Goal: Information Seeking & Learning: Learn about a topic

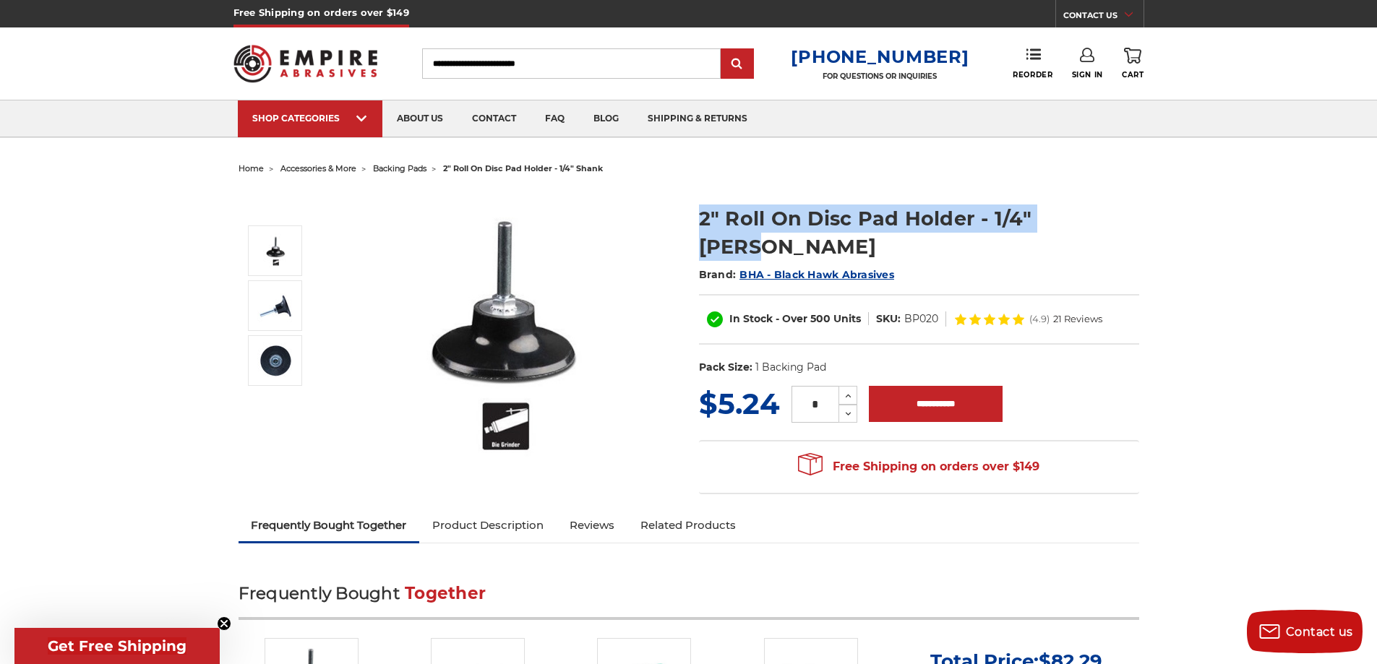
drag, startPoint x: 692, startPoint y: 224, endPoint x: 1103, endPoint y: 210, distance: 411.6
click at [1103, 210] on section "2" Roll On Disc Pad Holder - 1/4" [PERSON_NAME] Brand: BHA - Black Hawk Abrasiv…" at bounding box center [919, 286] width 461 height 194
copy h1 "2" Roll On Disc Pad Holder - 1/4" [PERSON_NAME]"
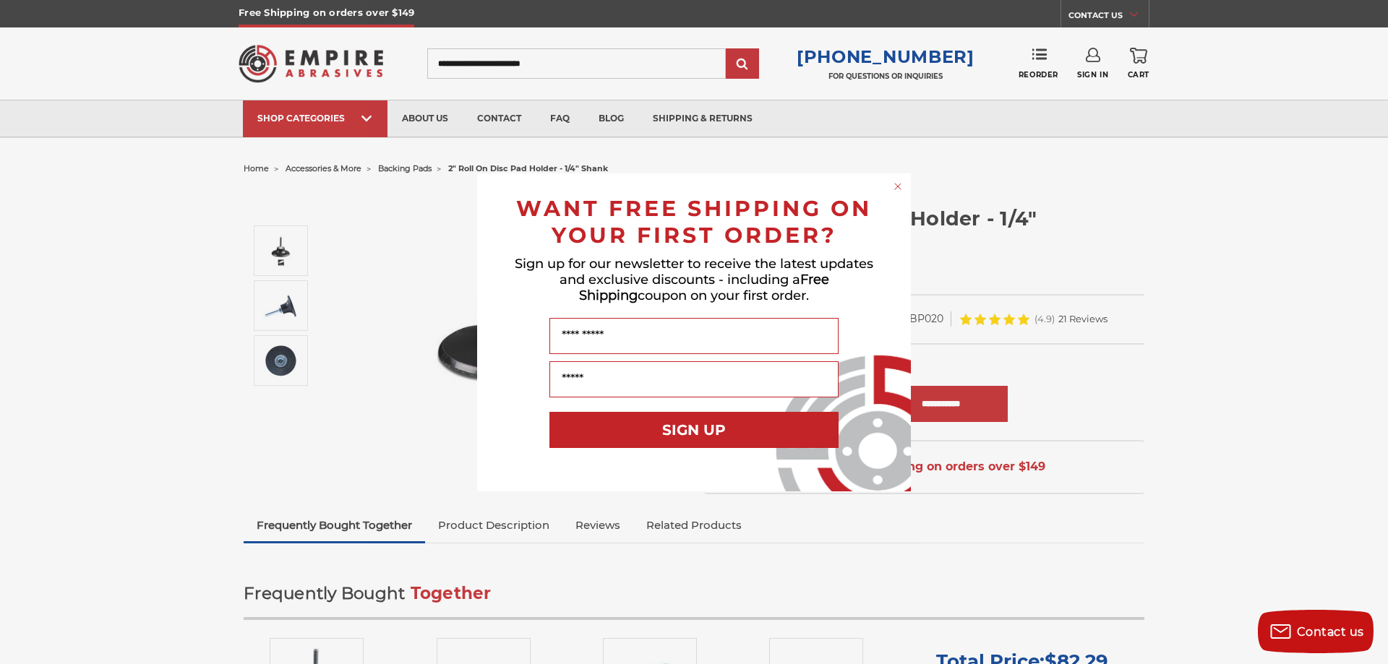
click at [894, 186] on circle "Close dialog" at bounding box center [898, 186] width 14 height 14
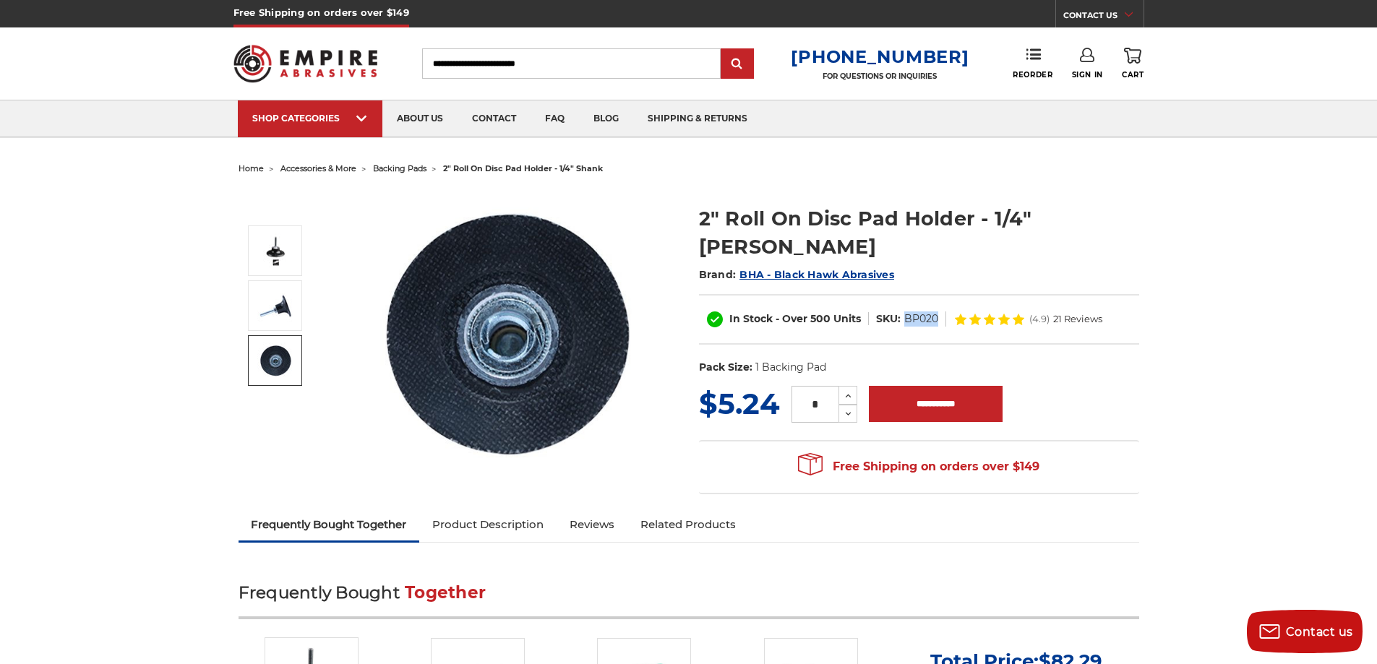
drag, startPoint x: 940, startPoint y: 289, endPoint x: 903, endPoint y: 294, distance: 37.2
click at [903, 312] on dl "SKU: BP020" at bounding box center [907, 319] width 77 height 15
copy dd "BP020"
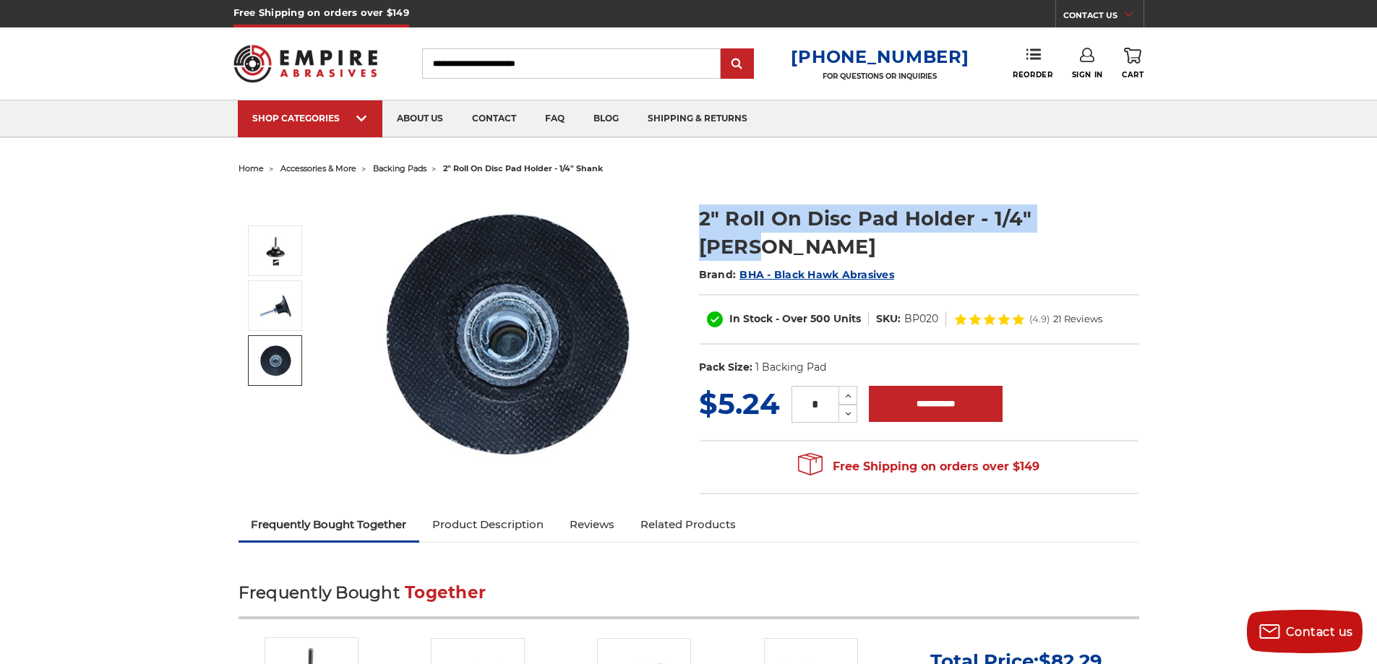
drag, startPoint x: 712, startPoint y: 221, endPoint x: 1143, endPoint y: 210, distance: 431.1
click at [1143, 210] on section "2" Roll On Disc Pad Holder - 1/4" [PERSON_NAME] Brand: BHA - Black Hawk Abrasiv…" at bounding box center [919, 286] width 461 height 194
copy h1 "2" Roll On Disc Pad Holder - 1/4" [PERSON_NAME]"
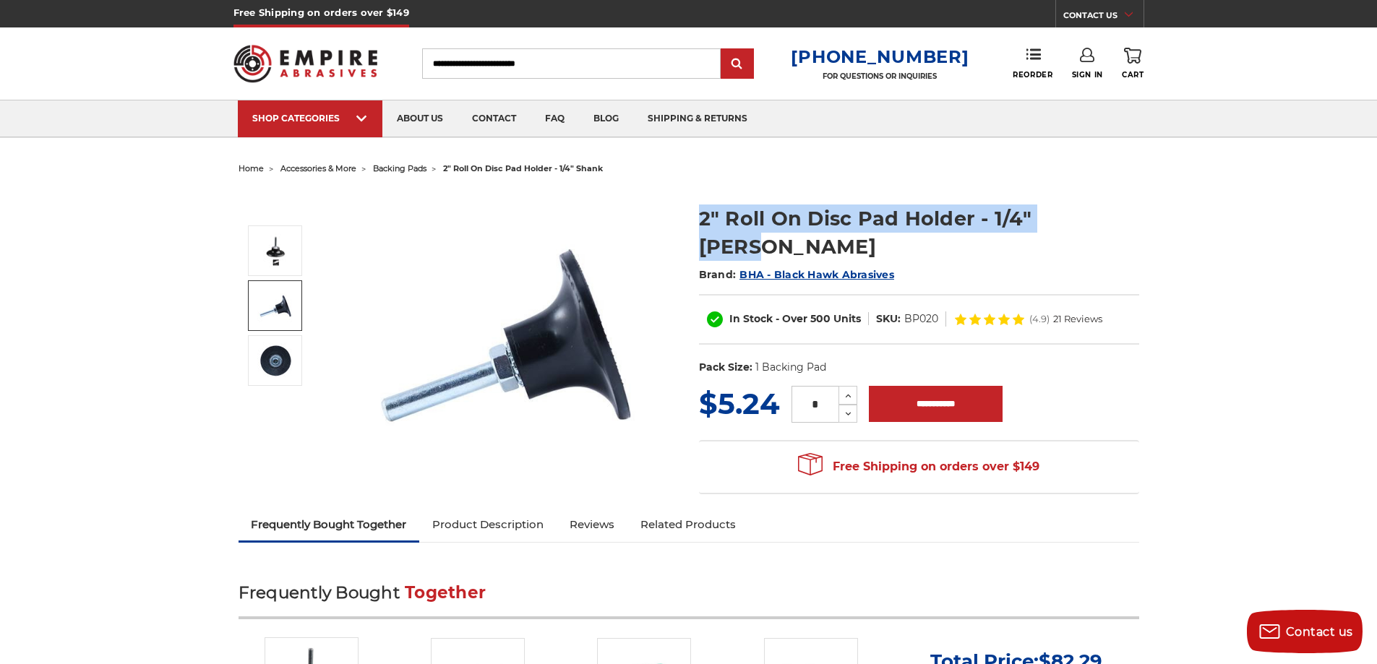
click at [265, 315] on img at bounding box center [275, 306] width 36 height 36
